Goal: Obtain resource: Obtain resource

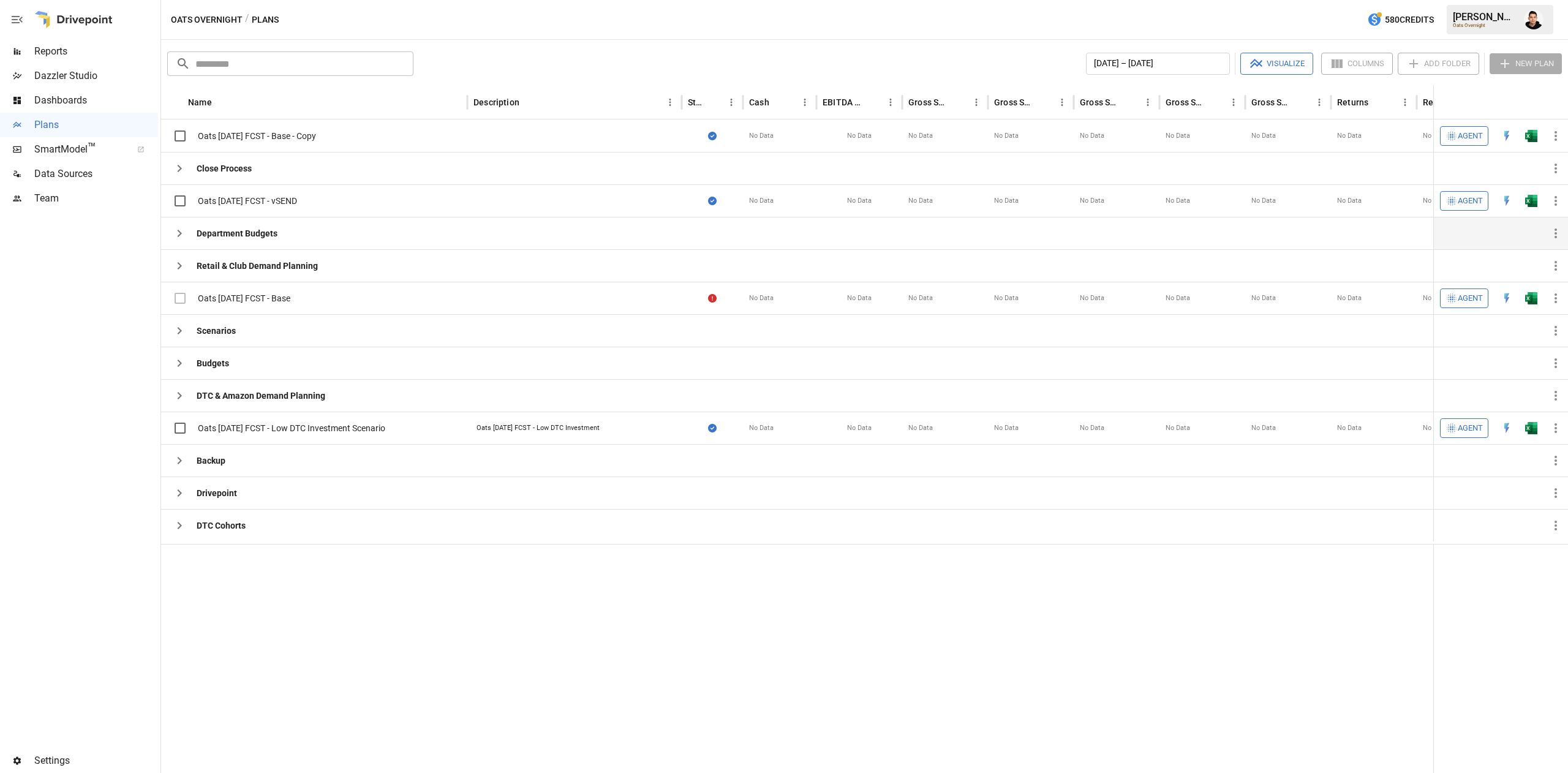
click at [179, 240] on icon "button" at bounding box center [179, 233] width 14 height 14
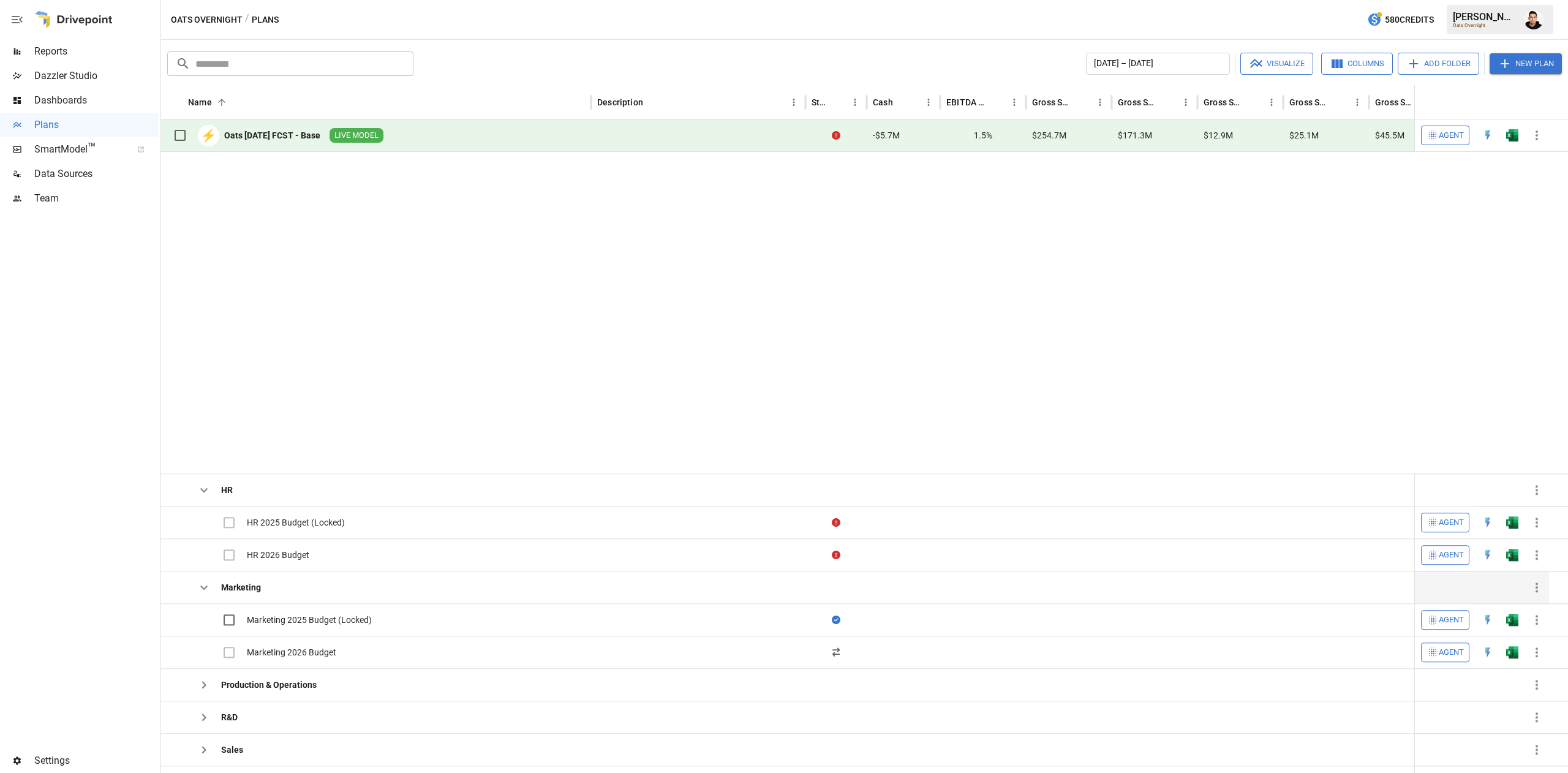
scroll to position [376, 0]
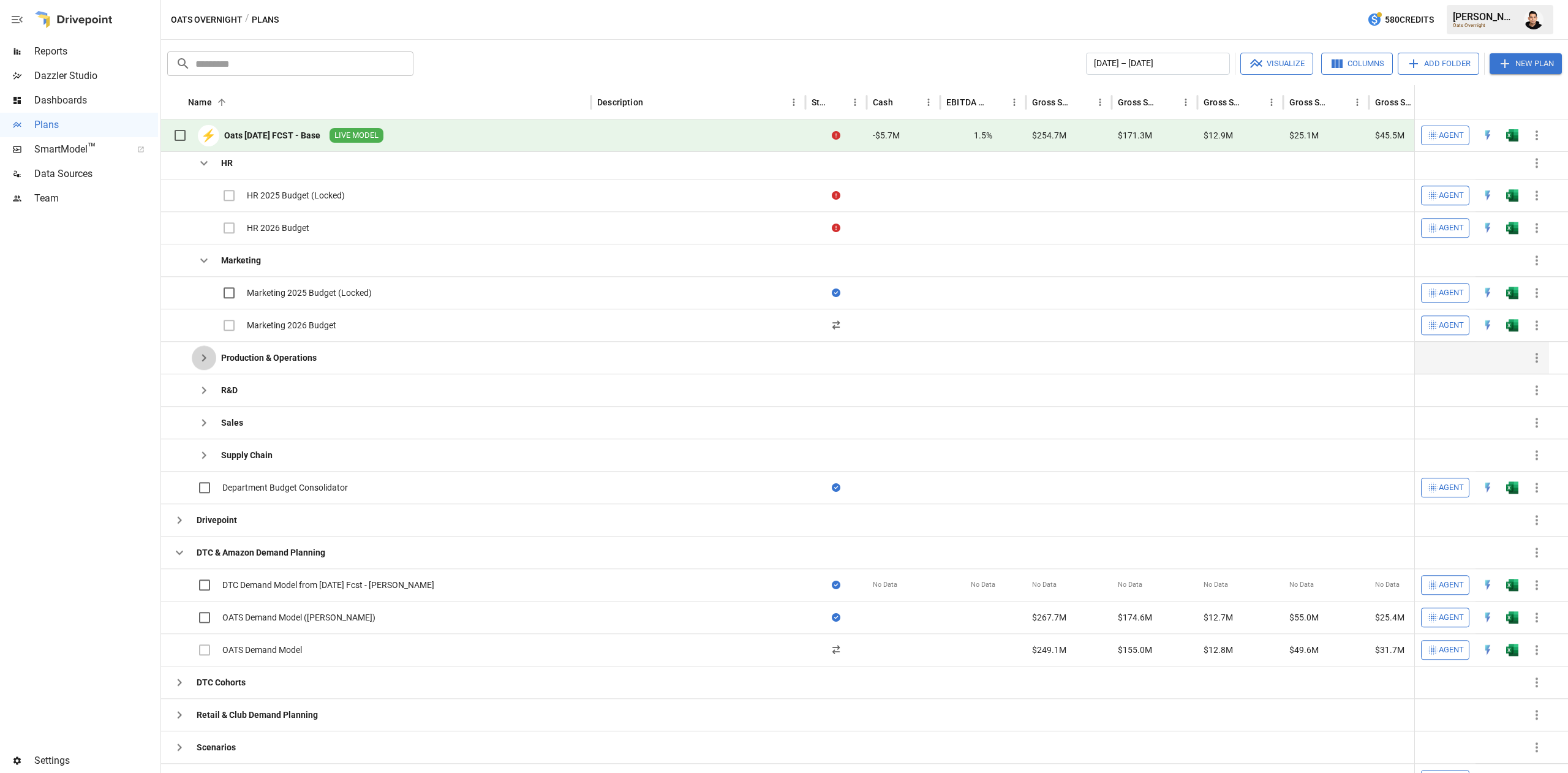
click at [200, 357] on icon "button" at bounding box center [204, 358] width 14 height 14
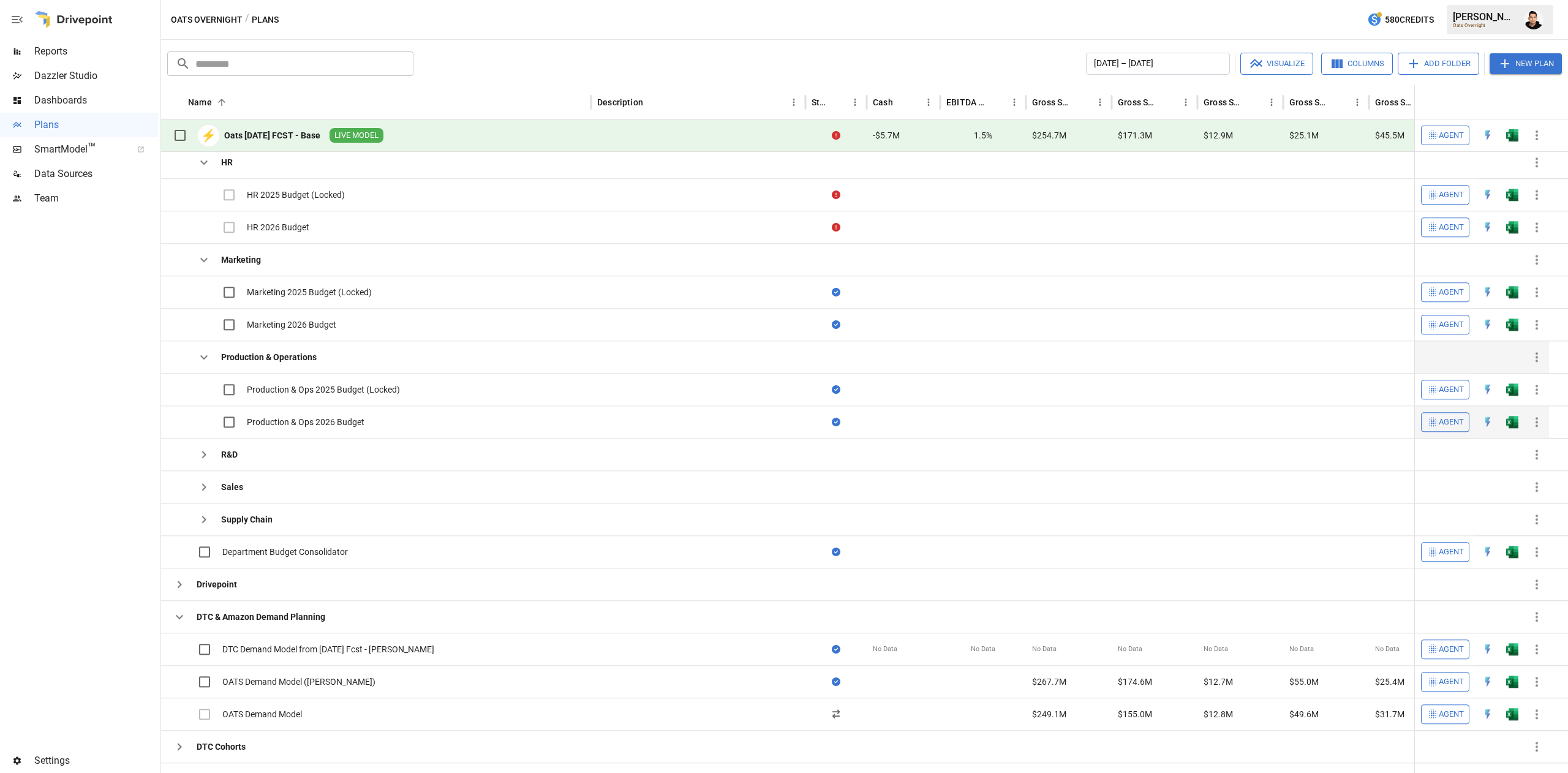
click at [1505, 428] on button "button" at bounding box center [1512, 422] width 39 height 18
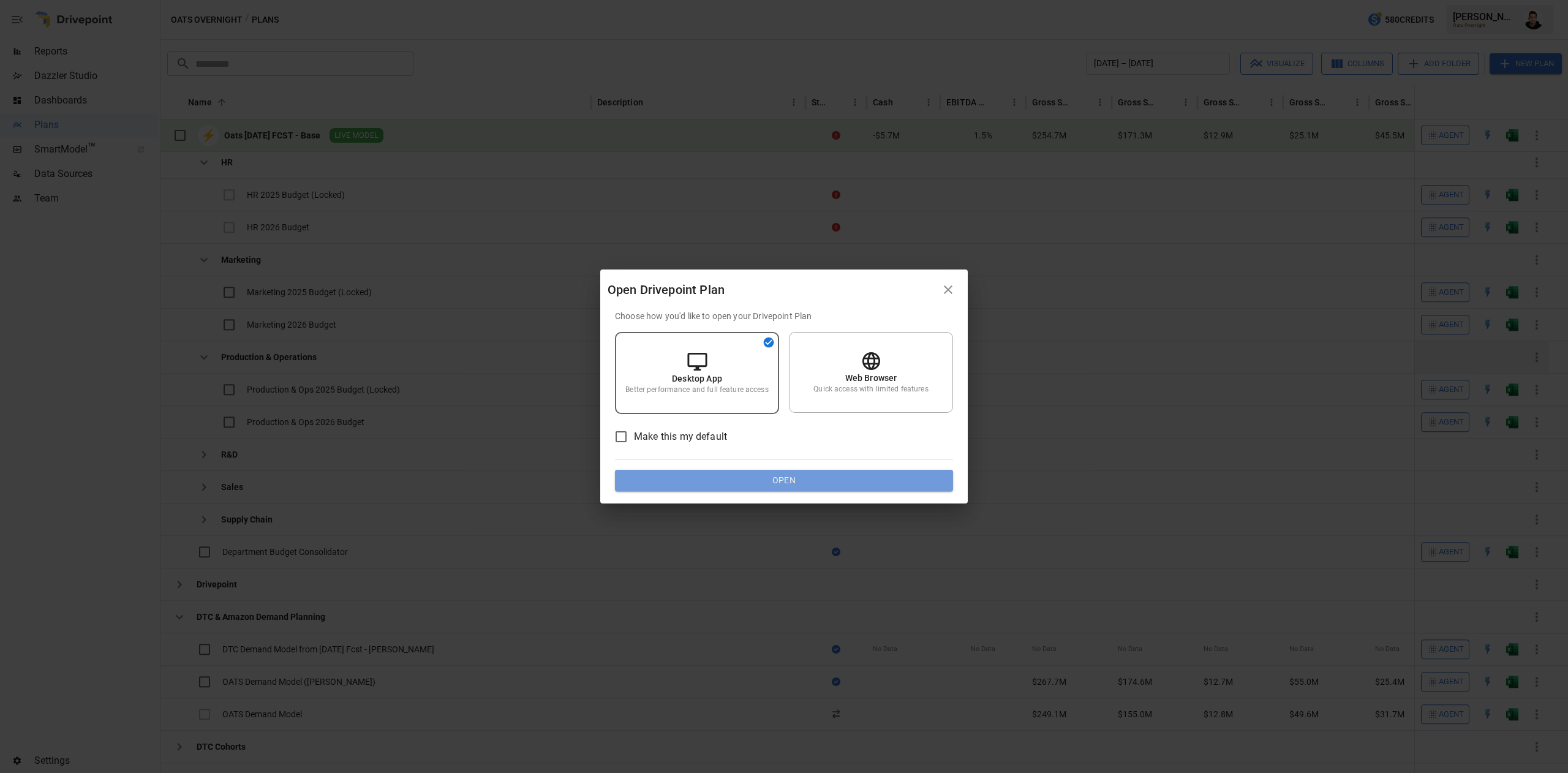
click at [883, 482] on button "Open" at bounding box center [784, 481] width 338 height 22
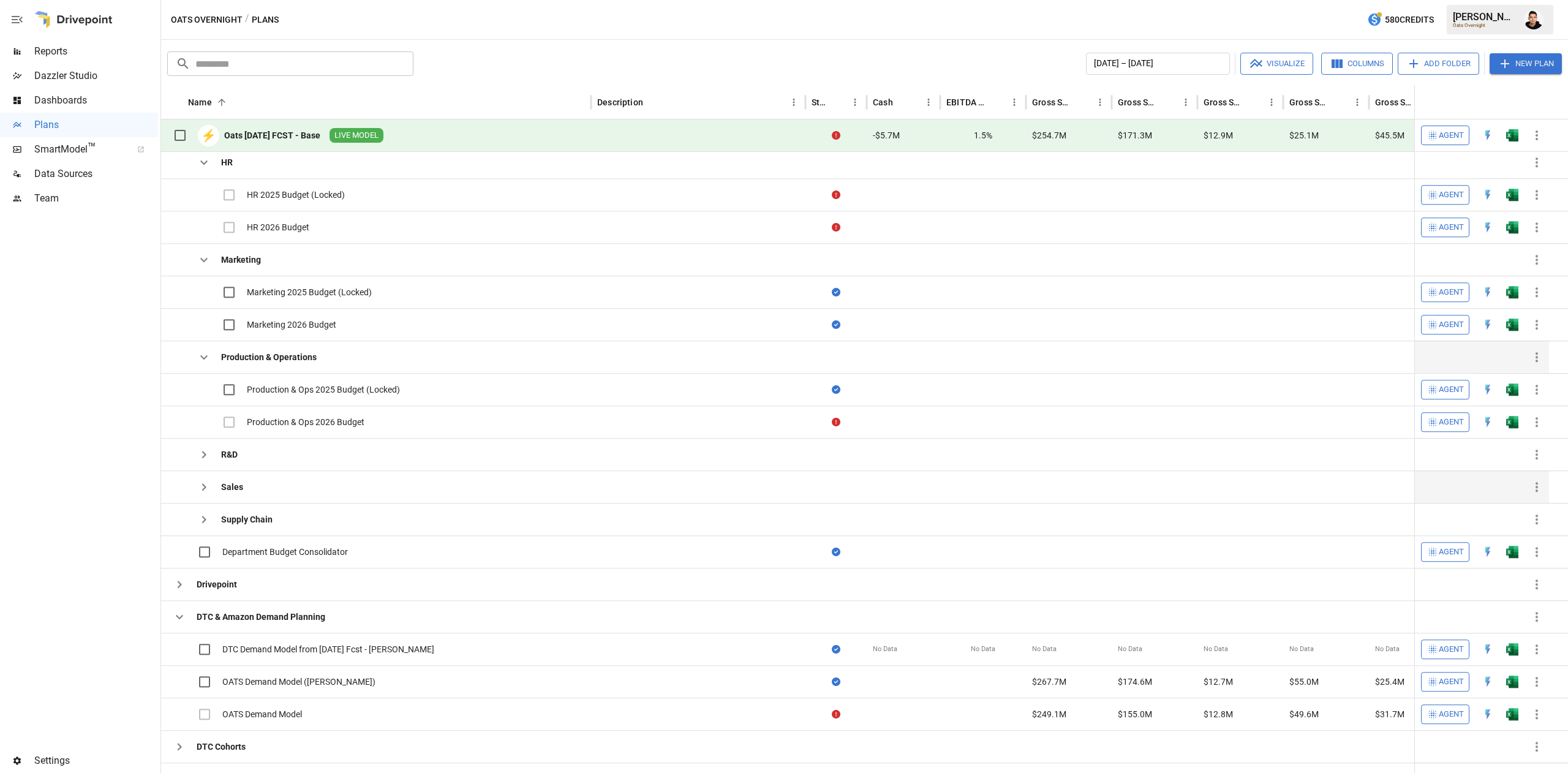
click at [204, 462] on icon "button" at bounding box center [204, 454] width 14 height 14
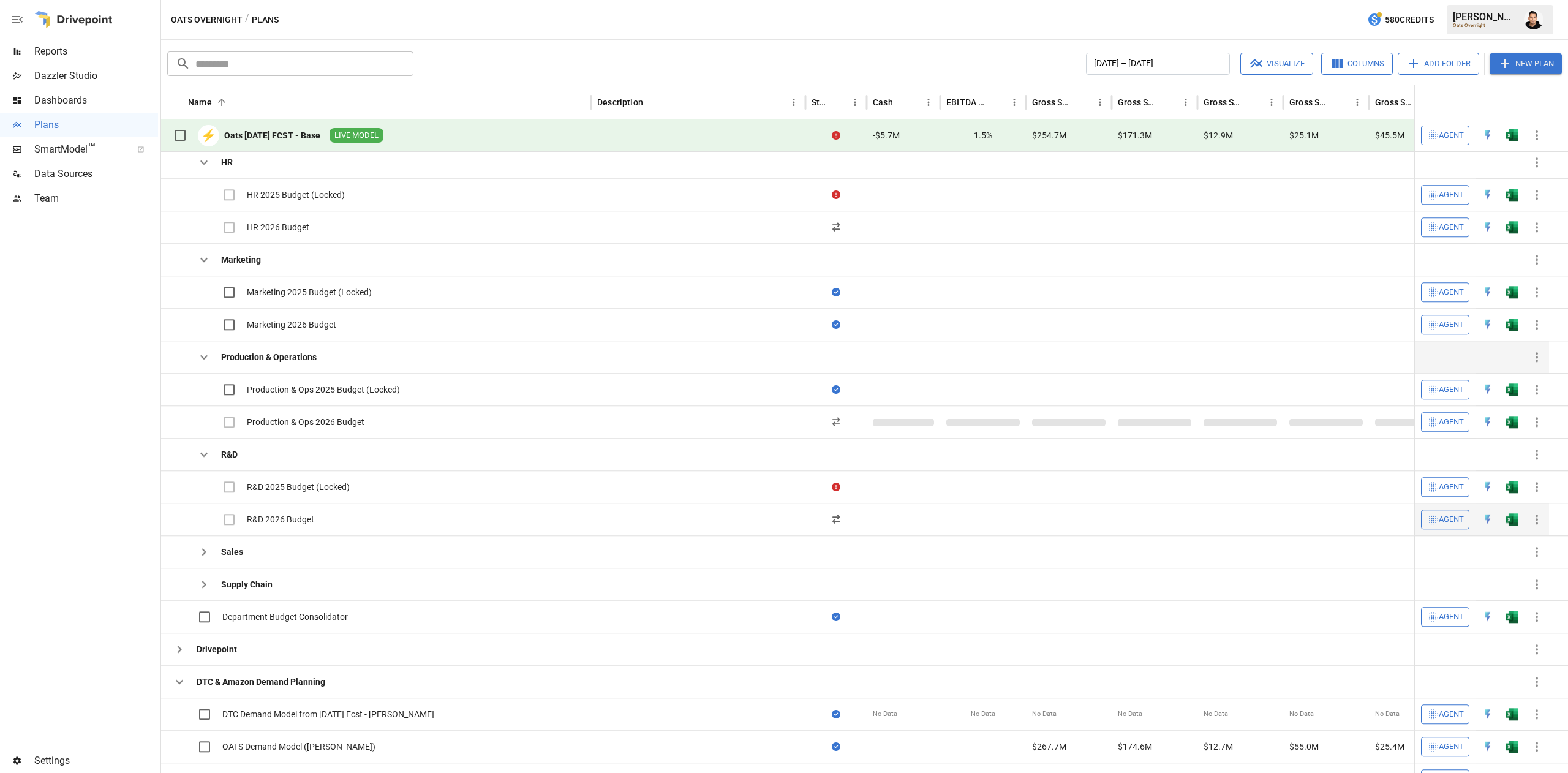
click at [1506, 525] on img "Open in Excel" at bounding box center [1512, 519] width 12 height 12
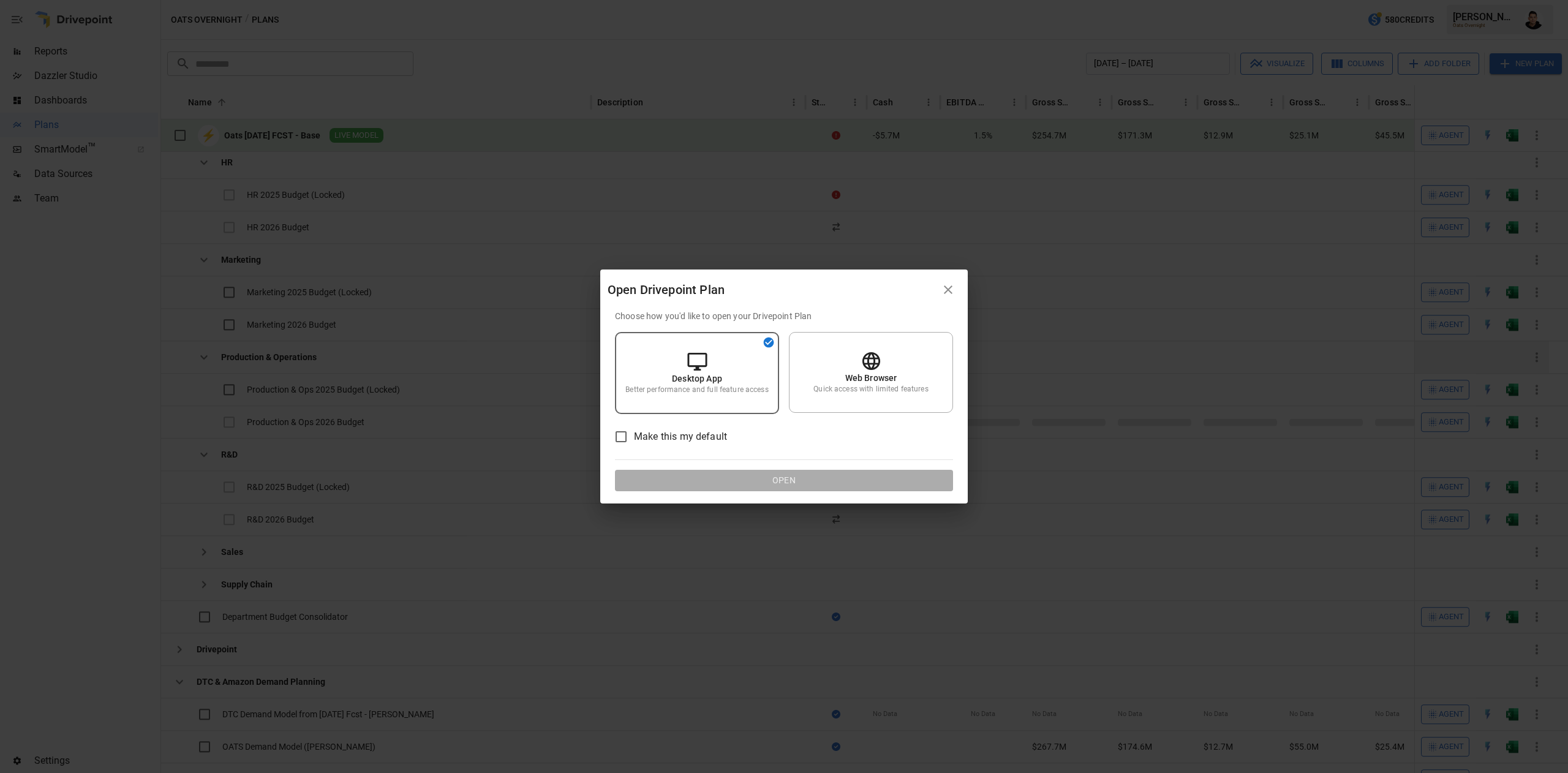
click at [798, 468] on div "Choose how you'd like to open your Drivepoint Plan Desktop App Better performan…" at bounding box center [784, 401] width 338 height 182
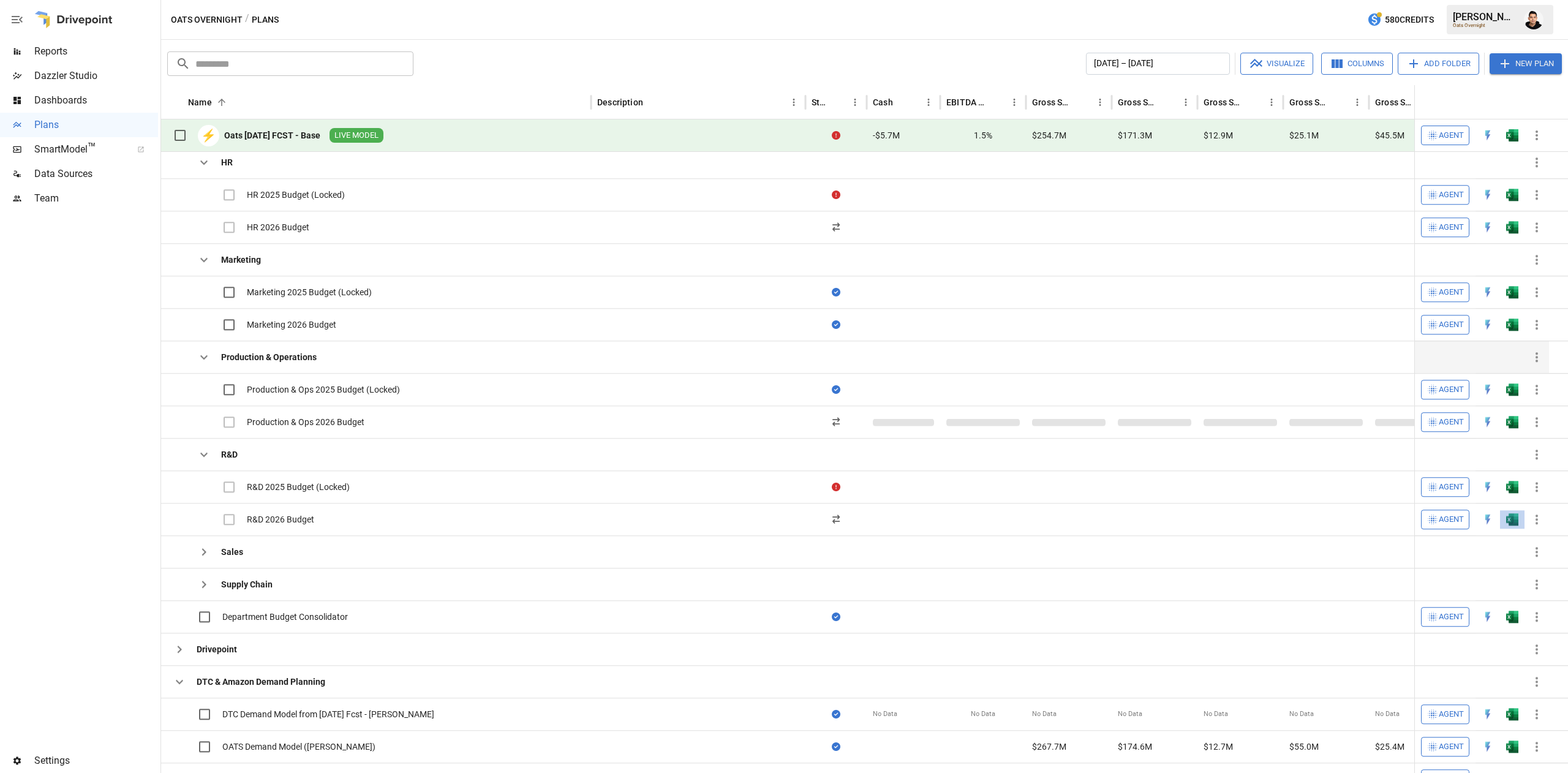
drag, startPoint x: 821, startPoint y: 521, endPoint x: 1493, endPoint y: 470, distance: 673.9
click at [822, 521] on div "Open Drivepoint Plan Choose how you'd like to open your Drivepoint Plan Desktop…" at bounding box center [784, 386] width 1568 height 773
click at [1510, 525] on div "Open Drivepoint Plan Choose how you'd like to open your Drivepoint Plan Desktop…" at bounding box center [784, 386] width 1568 height 773
click at [1510, 525] on img "Open in Excel" at bounding box center [1512, 519] width 12 height 12
